Goal: Task Accomplishment & Management: Complete application form

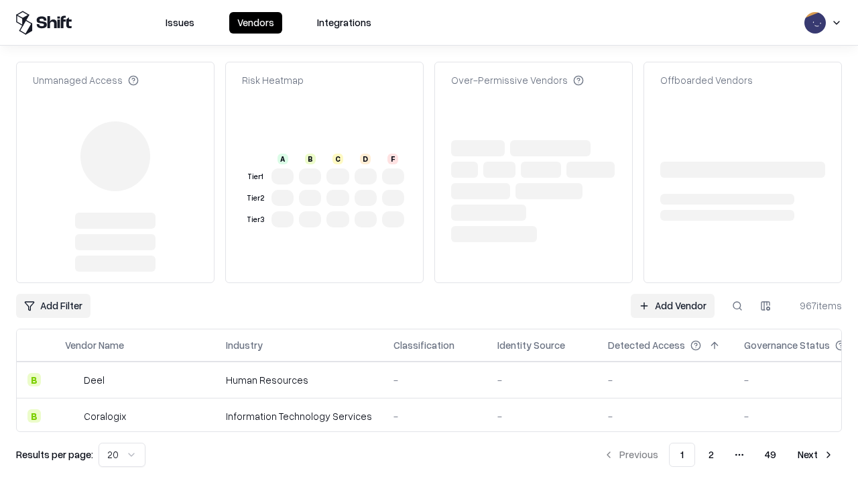
click at [672, 294] on link "Add Vendor" at bounding box center [673, 306] width 84 height 24
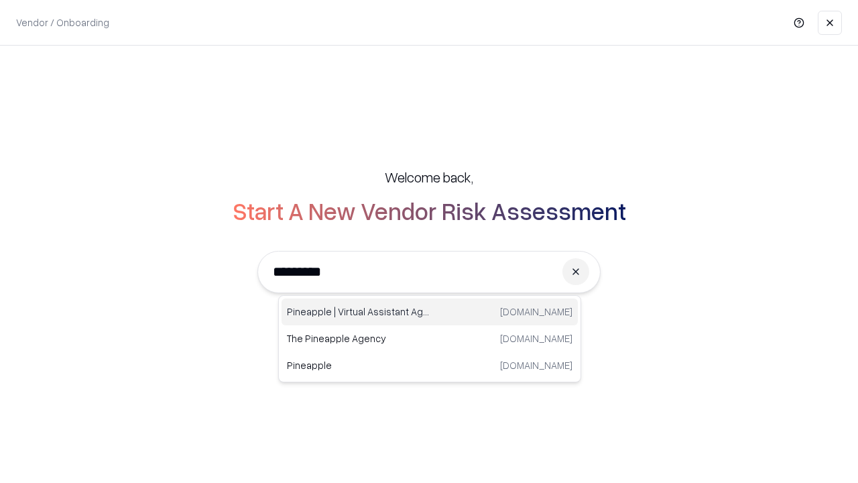
click at [430, 312] on div "Pineapple | Virtual Assistant Agency [DOMAIN_NAME]" at bounding box center [430, 311] width 296 height 27
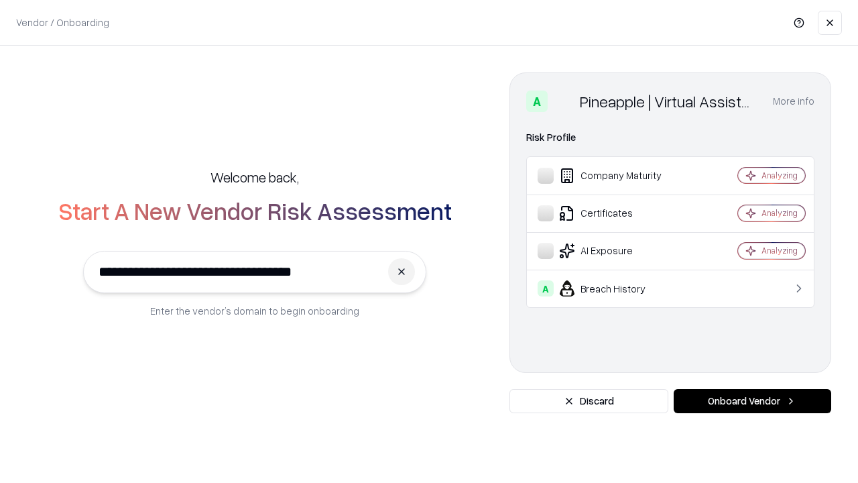
type input "**********"
click at [752, 401] on button "Onboard Vendor" at bounding box center [753, 401] width 158 height 24
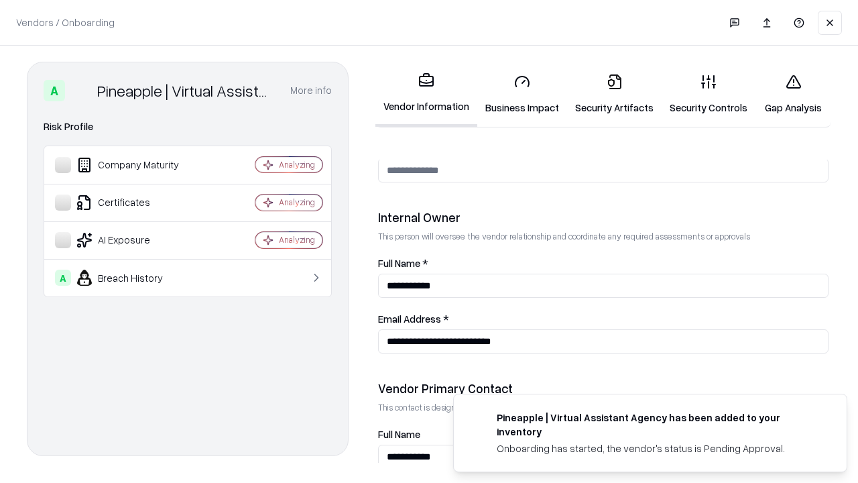
scroll to position [695, 0]
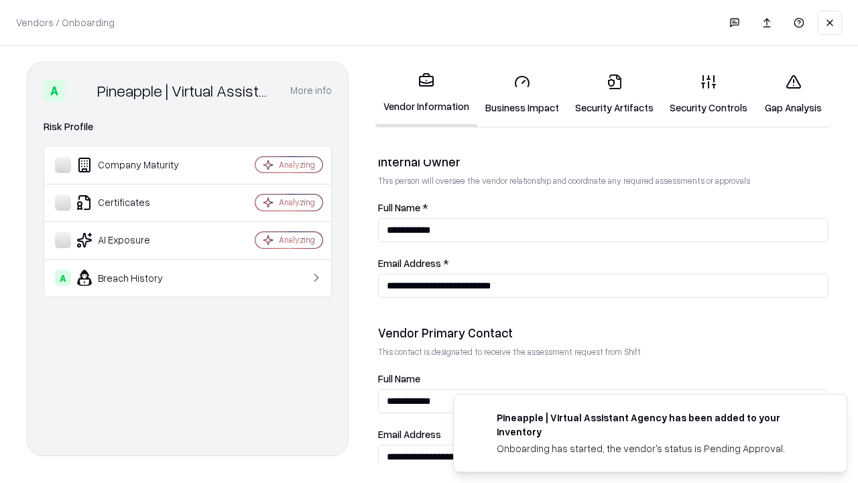
click at [614, 94] on link "Security Artifacts" at bounding box center [614, 94] width 95 height 62
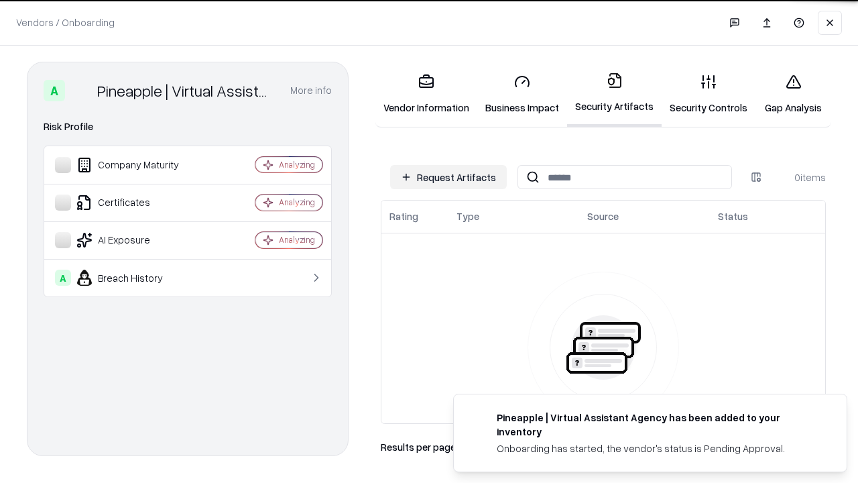
click at [449, 177] on button "Request Artifacts" at bounding box center [448, 177] width 117 height 24
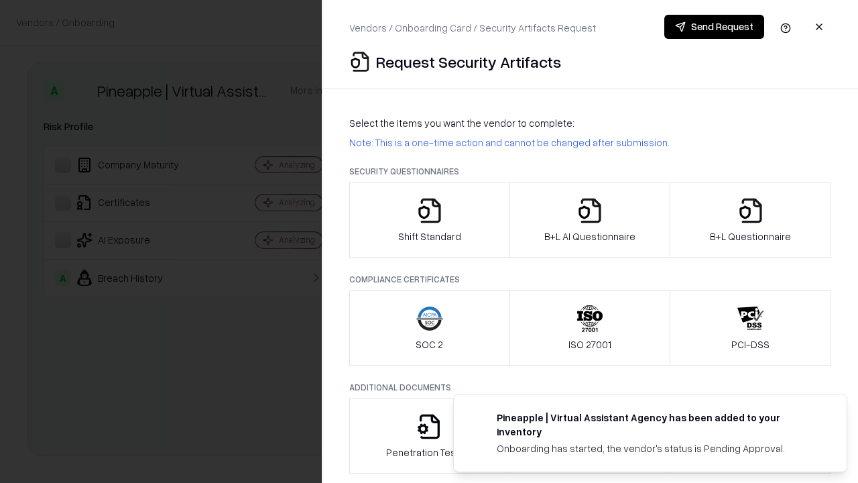
click at [750, 220] on icon "button" at bounding box center [750, 210] width 27 height 27
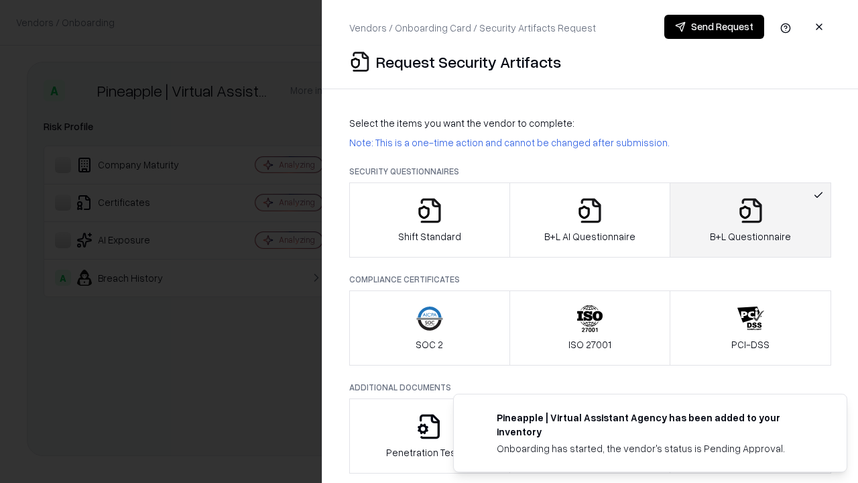
click at [589, 220] on icon "button" at bounding box center [590, 210] width 27 height 27
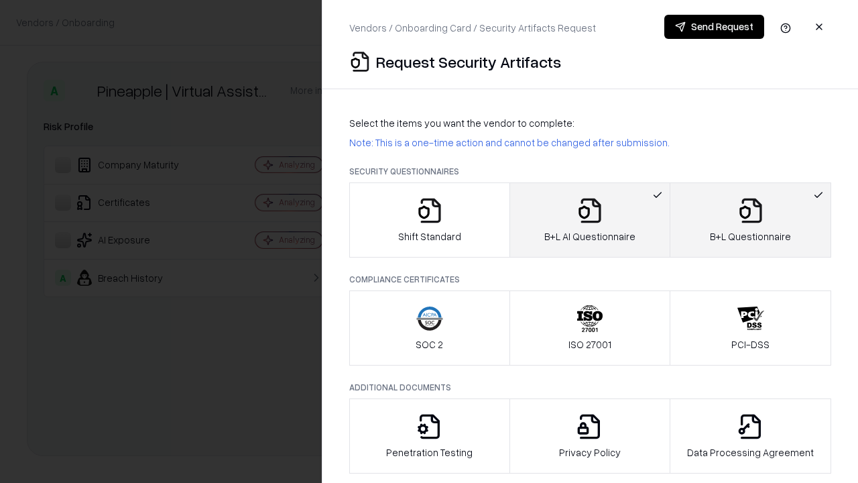
click at [714, 27] on button "Send Request" at bounding box center [714, 27] width 100 height 24
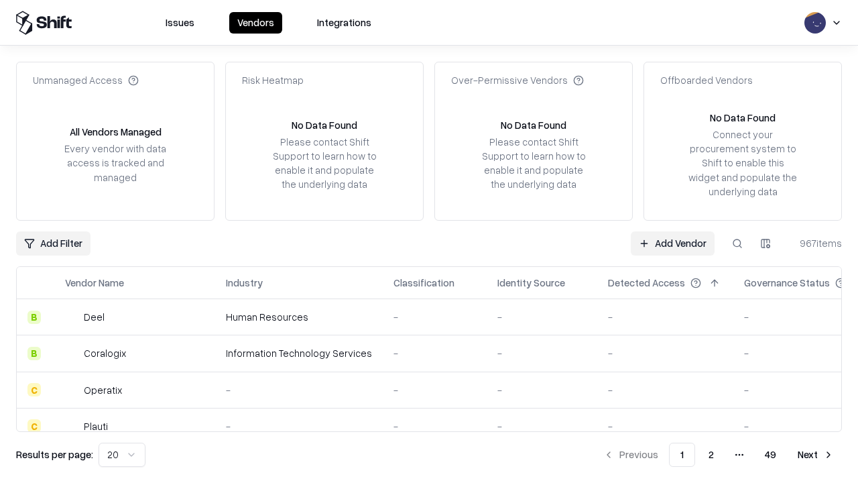
click at [737, 243] on button at bounding box center [737, 243] width 24 height 24
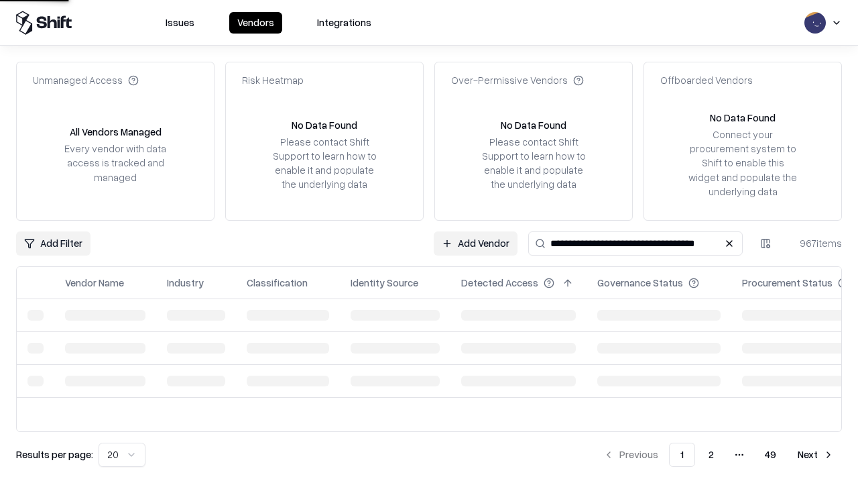
type input "**********"
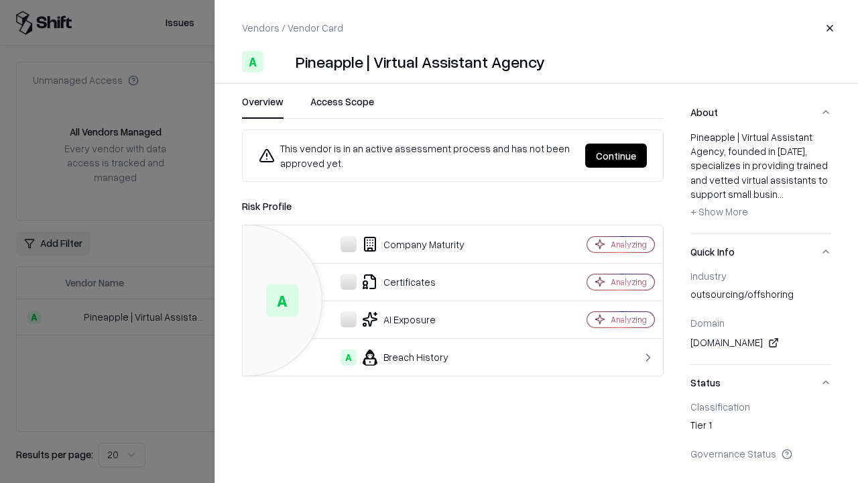
click at [616, 156] on button "Continue" at bounding box center [616, 155] width 62 height 24
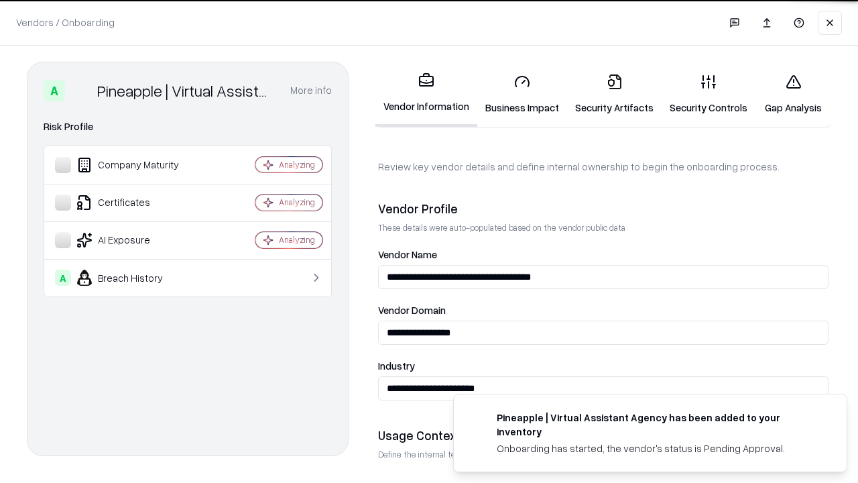
click at [614, 94] on link "Security Artifacts" at bounding box center [614, 94] width 95 height 62
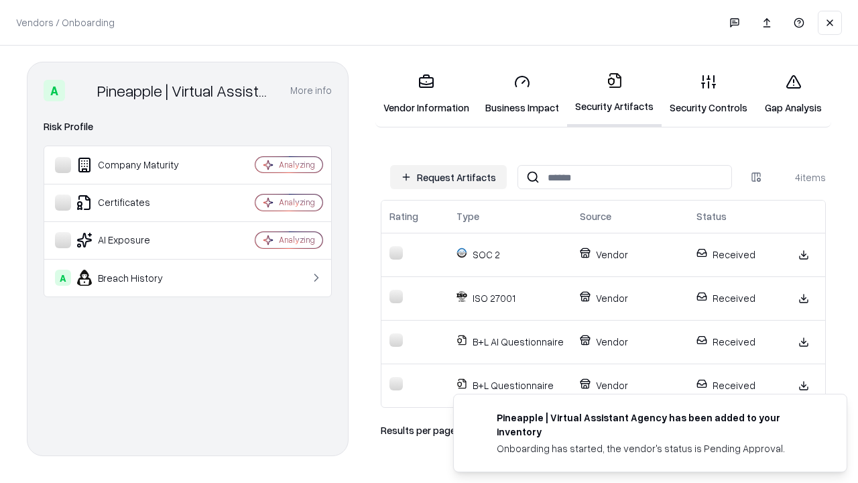
click at [793, 94] on link "Gap Analysis" at bounding box center [794, 94] width 76 height 62
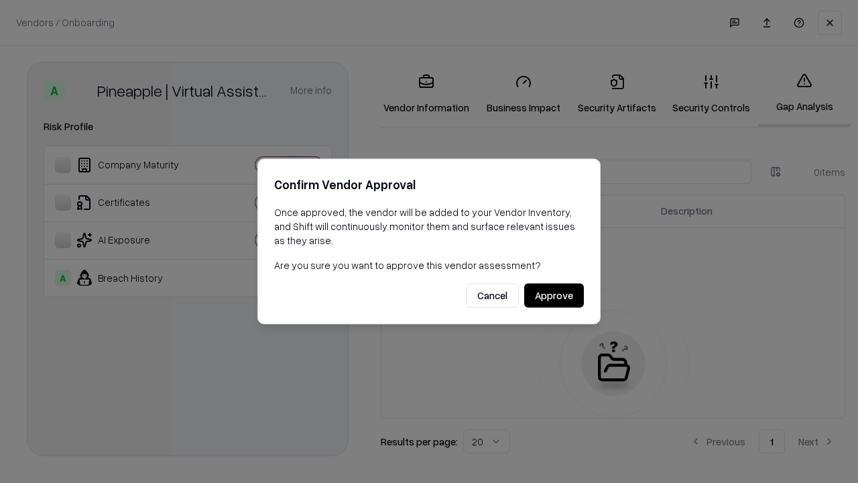
click at [554, 295] on button "Approve" at bounding box center [554, 296] width 60 height 24
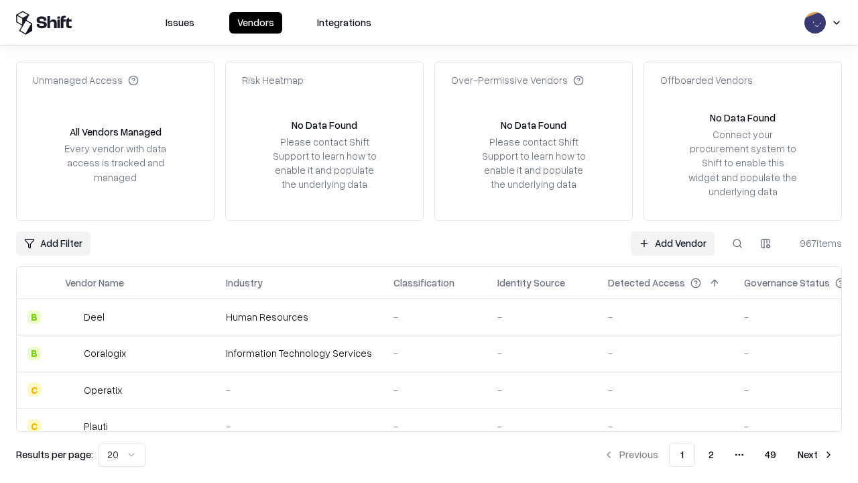
type input "**********"
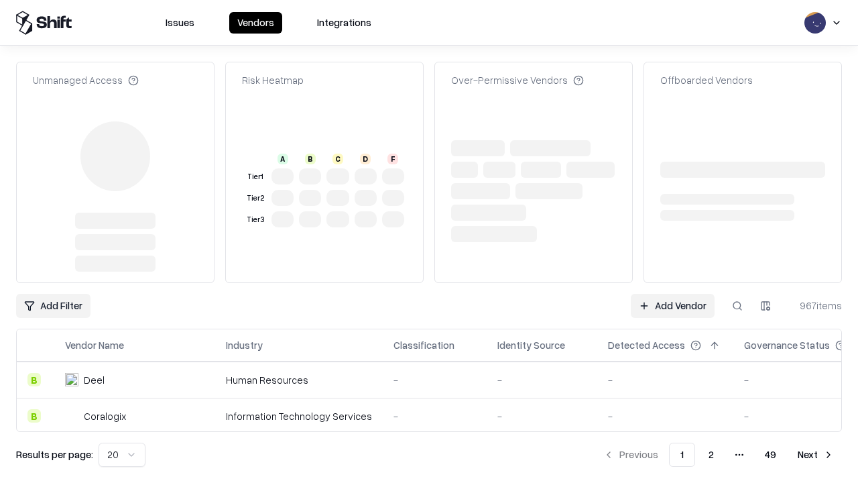
click at [672, 306] on link "Add Vendor" at bounding box center [673, 306] width 84 height 24
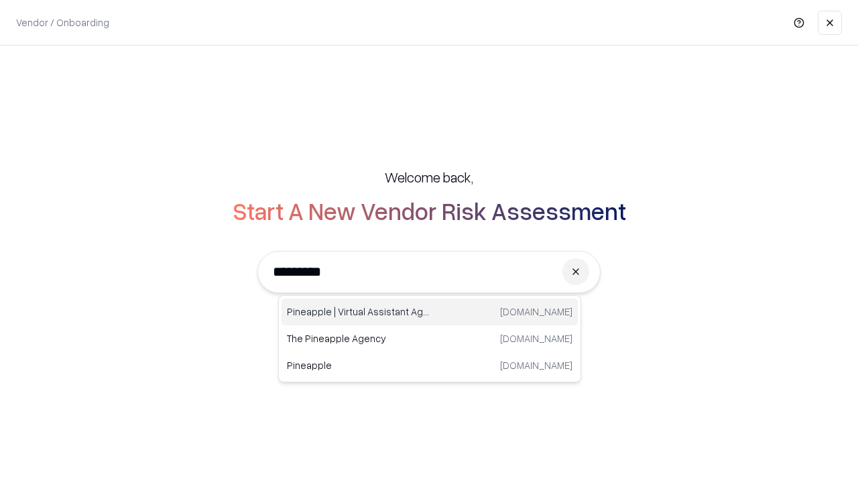
click at [430, 312] on div "Pineapple | Virtual Assistant Agency [DOMAIN_NAME]" at bounding box center [430, 311] width 296 height 27
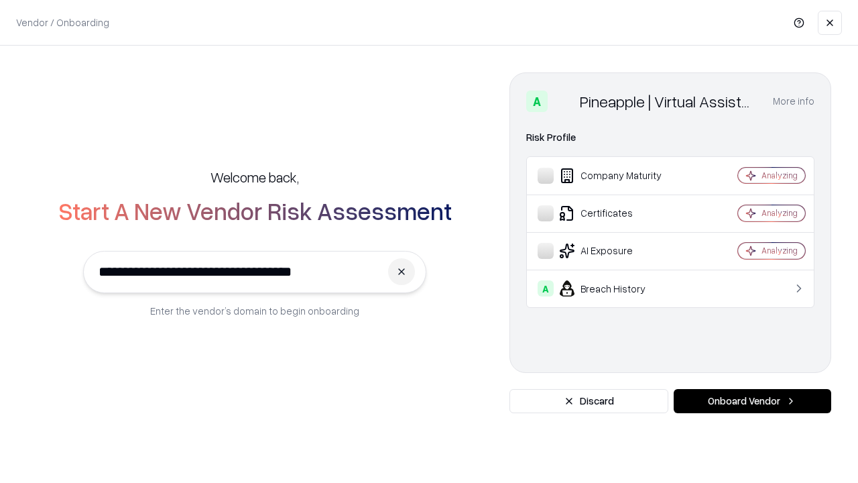
type input "**********"
click at [752, 401] on button "Onboard Vendor" at bounding box center [753, 401] width 158 height 24
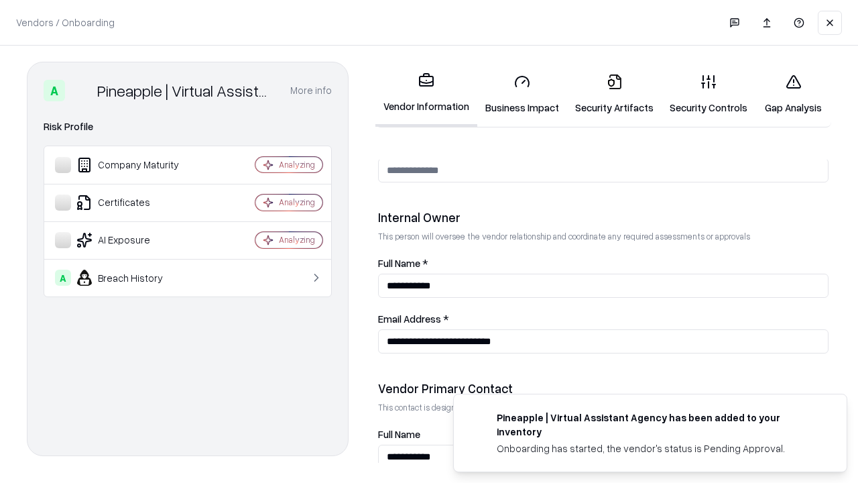
scroll to position [695, 0]
